Goal: Transaction & Acquisition: Purchase product/service

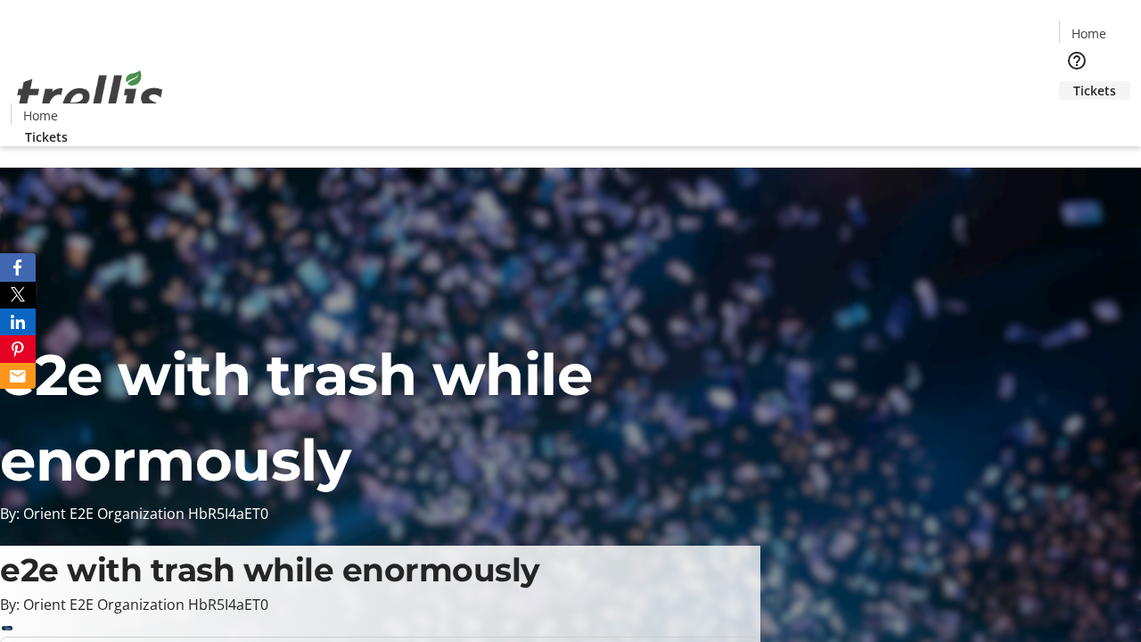
click at [1074, 81] on span "Tickets" at bounding box center [1095, 90] width 43 height 19
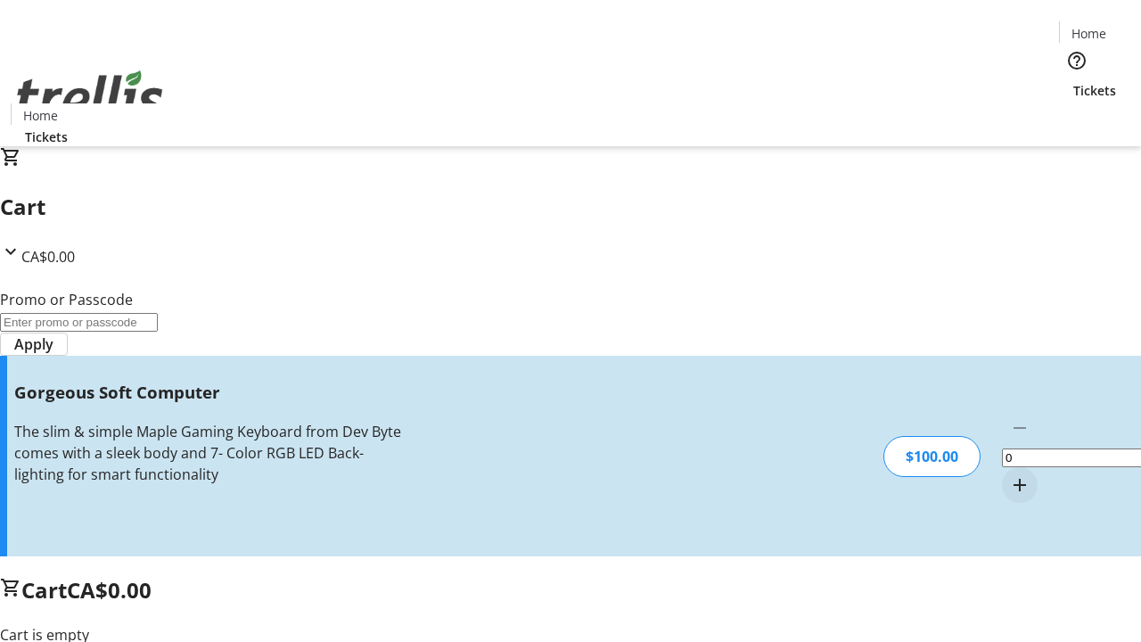
click at [1009, 474] on mat-icon "Increment by one" at bounding box center [1019, 484] width 21 height 21
type input "1"
type input "FREE"
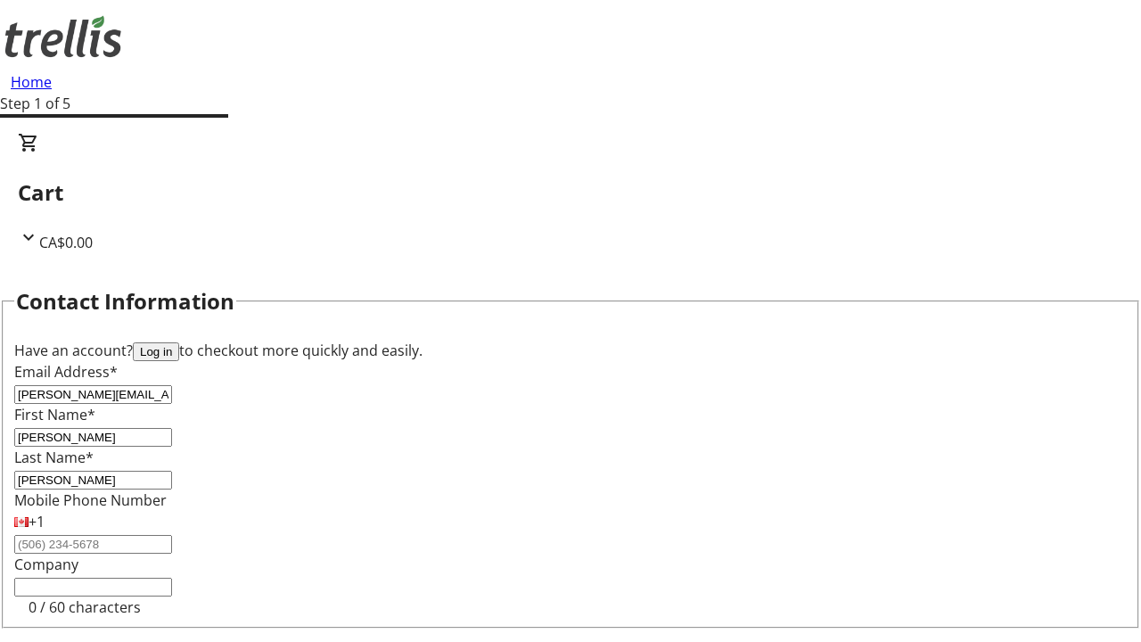
type input "[PERSON_NAME]"
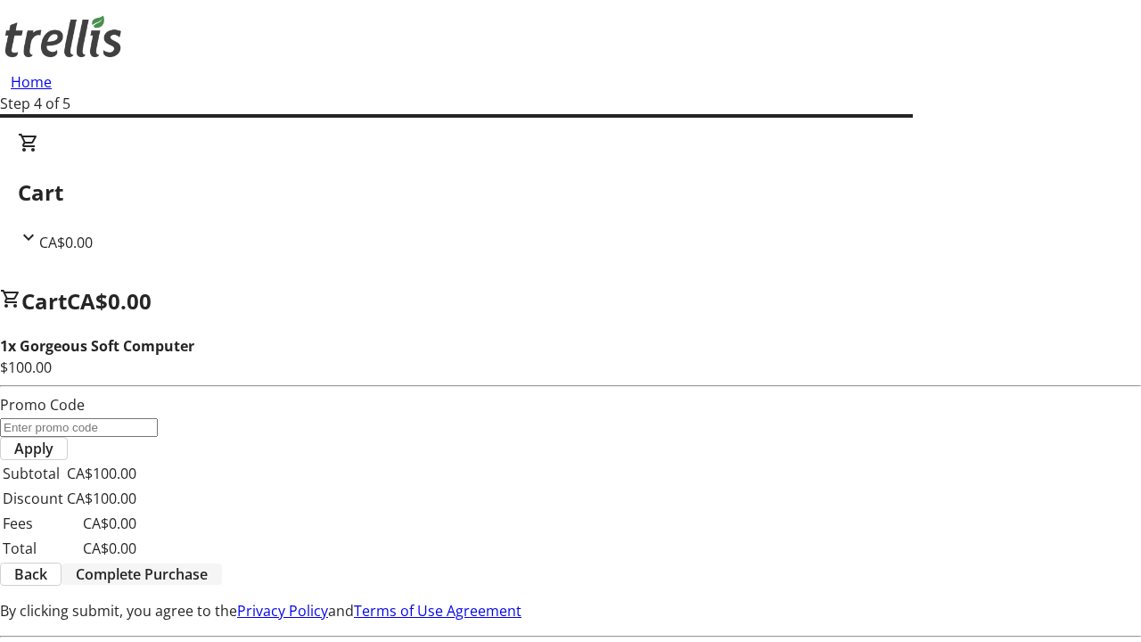
click at [208, 564] on span "Complete Purchase" at bounding box center [142, 574] width 132 height 21
